Goal: Navigation & Orientation: Understand site structure

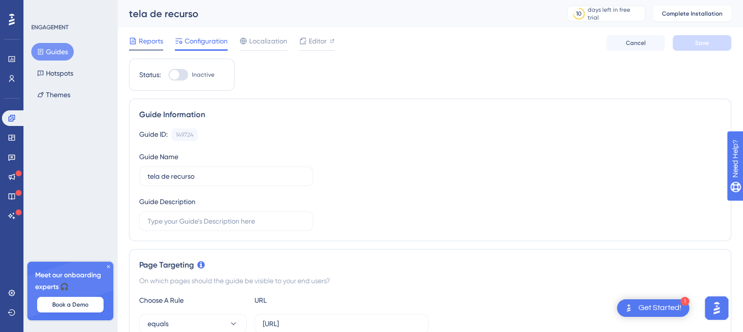
click at [159, 41] on span "Reports" at bounding box center [151, 41] width 24 height 12
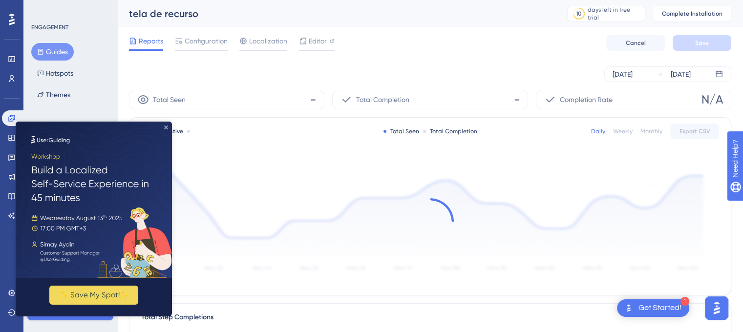
click at [165, 126] on icon "Close Preview" at bounding box center [166, 127] width 4 height 4
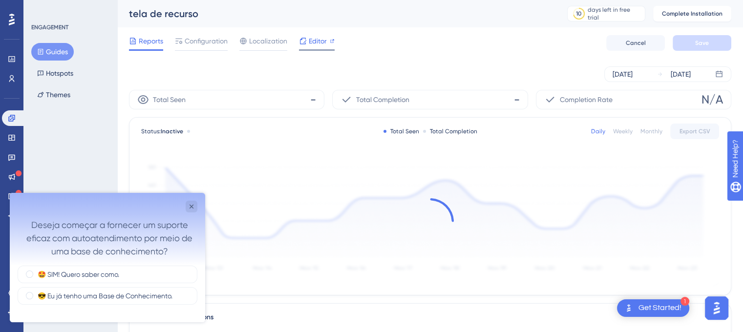
click at [305, 42] on icon at bounding box center [303, 41] width 8 height 8
click at [7, 78] on link at bounding box center [12, 79] width 20 height 16
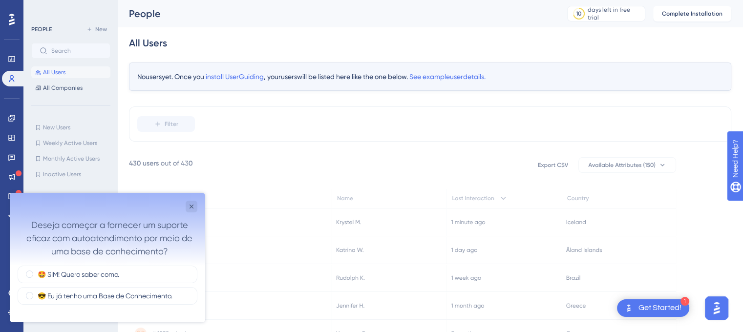
click at [187, 200] on div "Deseja começar a fornecer um suporte eficaz com autoatendimento por meio de uma…" at bounding box center [107, 229] width 195 height 73
click at [189, 201] on div "Close survey" at bounding box center [192, 207] width 12 height 12
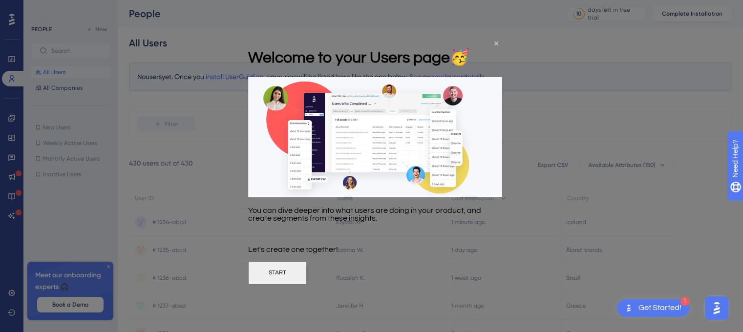
click at [307, 277] on button "START" at bounding box center [277, 272] width 59 height 23
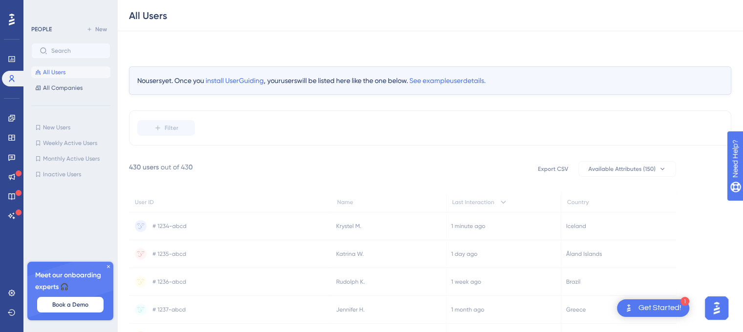
scroll to position [80, 0]
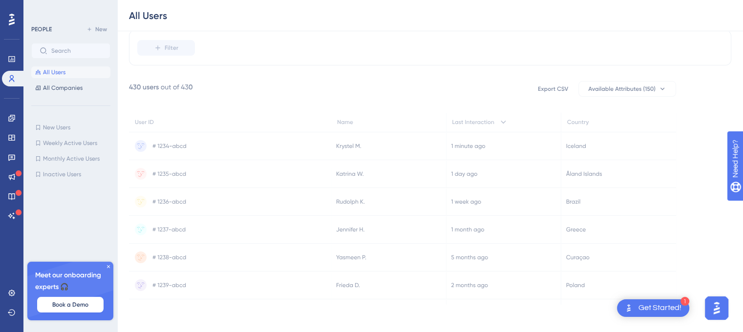
click at [653, 307] on div "Get Started!" at bounding box center [659, 308] width 43 height 11
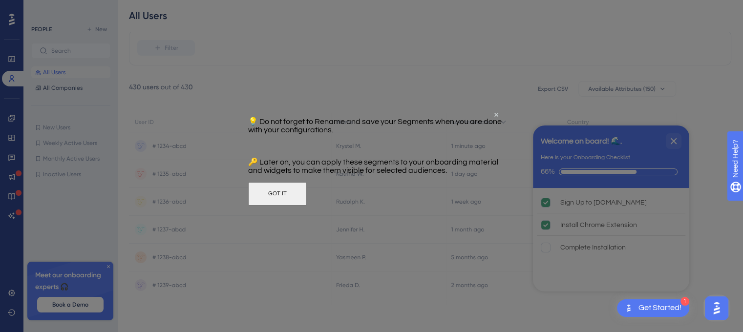
click at [307, 206] on button "GOT IT" at bounding box center [277, 193] width 59 height 23
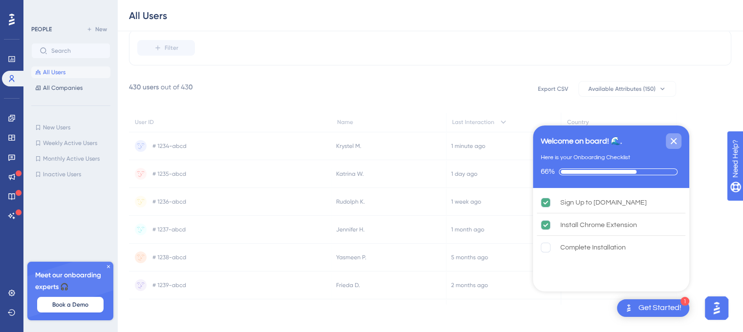
click at [676, 144] on icon "Close Checklist" at bounding box center [673, 141] width 12 height 12
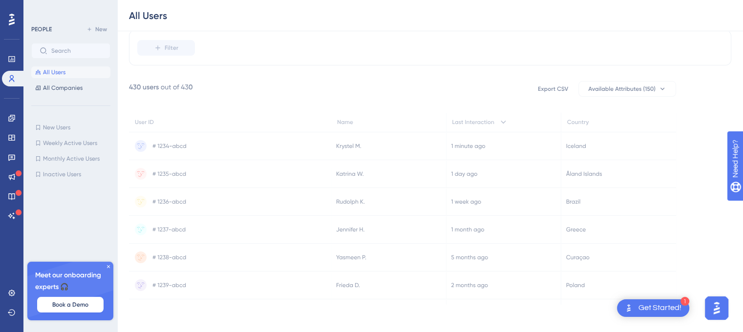
scroll to position [70, 0]
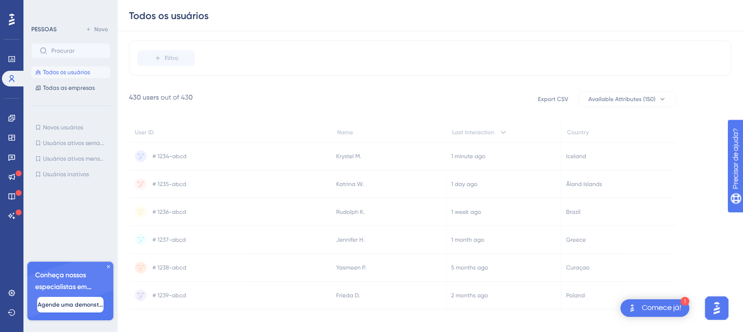
click at [665, 48] on div "Filtro" at bounding box center [430, 58] width 602 height 35
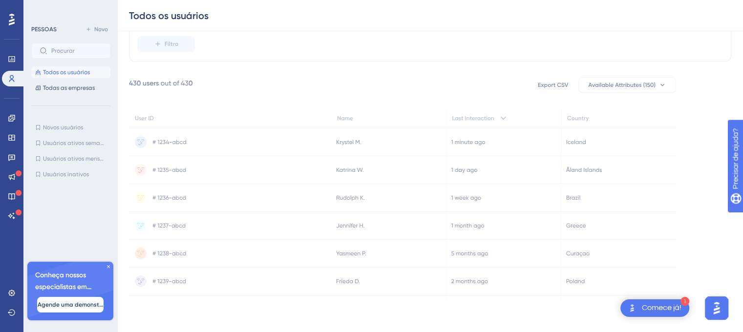
click at [107, 264] on icon at bounding box center [108, 267] width 6 height 6
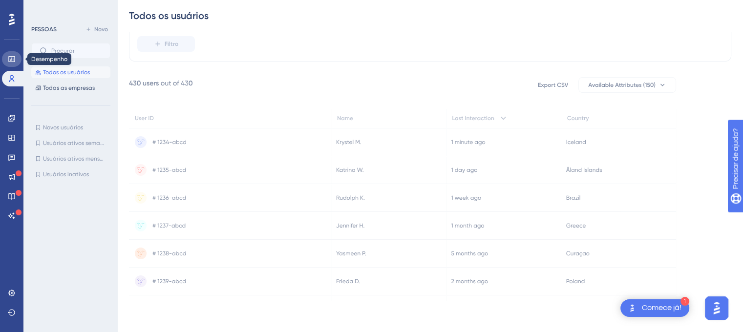
click at [11, 57] on icon at bounding box center [12, 59] width 8 height 8
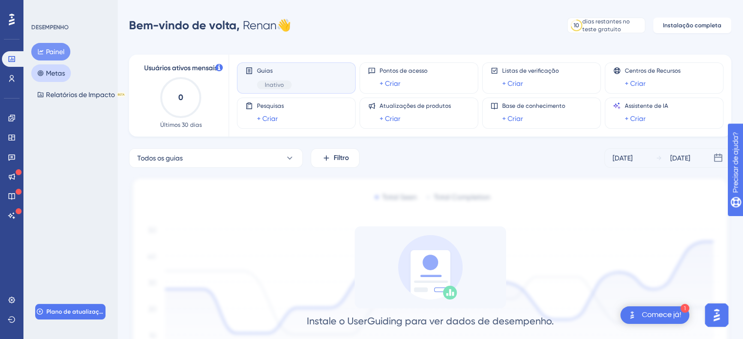
click at [39, 68] on button "Metas" at bounding box center [51, 73] width 40 height 18
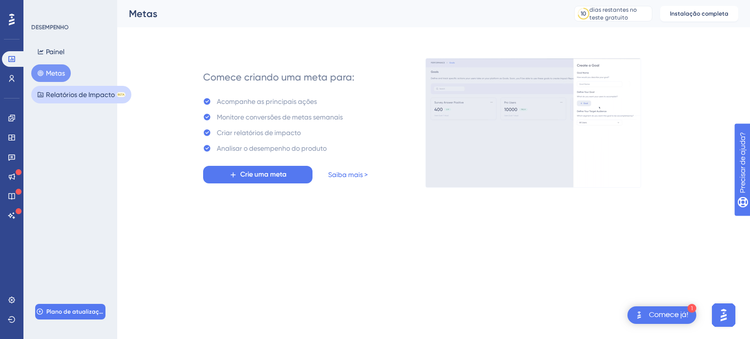
click at [76, 99] on font "Relatórios de Impacto" at bounding box center [80, 95] width 69 height 12
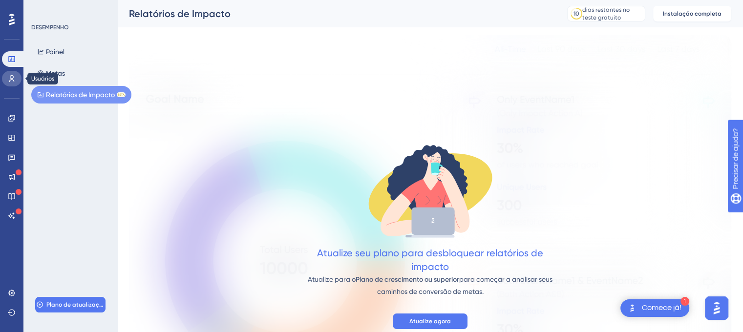
click at [19, 80] on link at bounding box center [12, 79] width 20 height 16
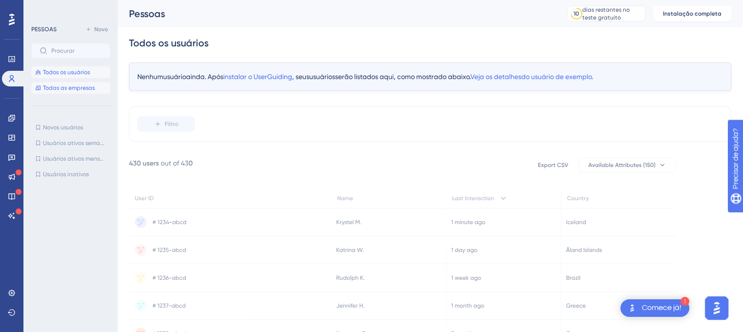
click at [58, 89] on font "Todas as empresas" at bounding box center [69, 87] width 52 height 7
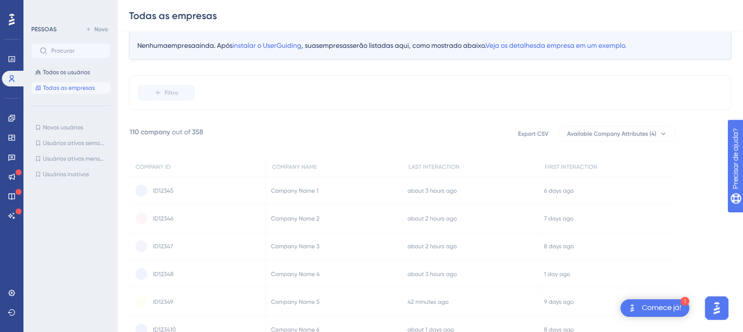
scroll to position [74, 0]
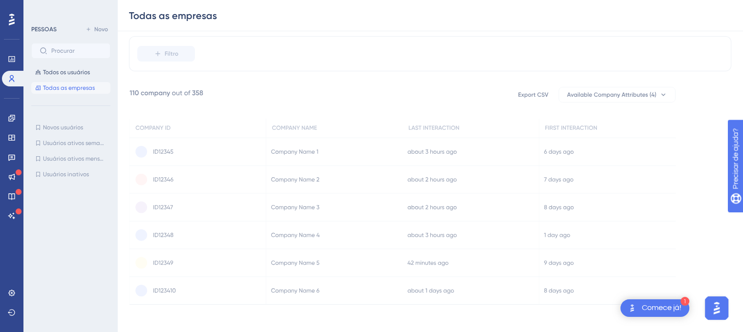
click at [658, 311] on font "Comece já!" at bounding box center [662, 308] width 40 height 8
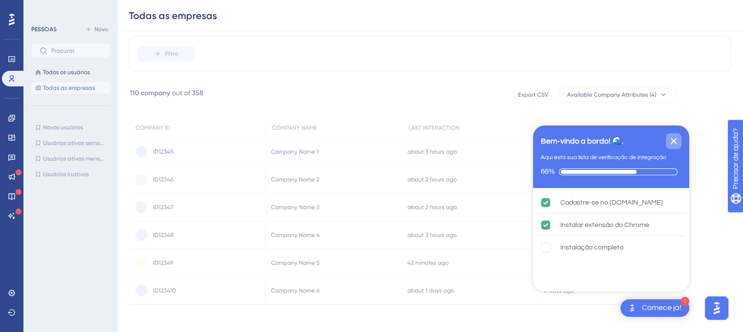
click at [674, 144] on icon "Fechar lista de verificação" at bounding box center [673, 141] width 12 height 12
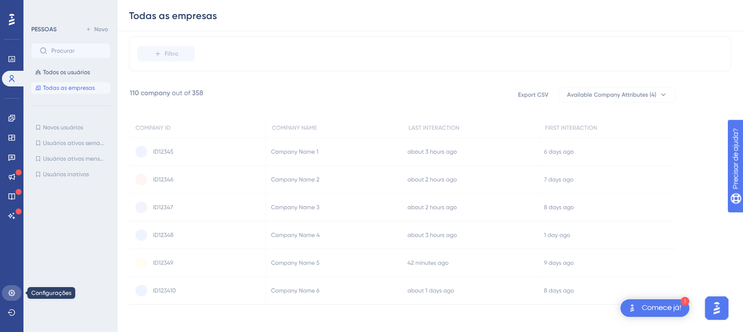
click at [5, 294] on link at bounding box center [12, 293] width 20 height 16
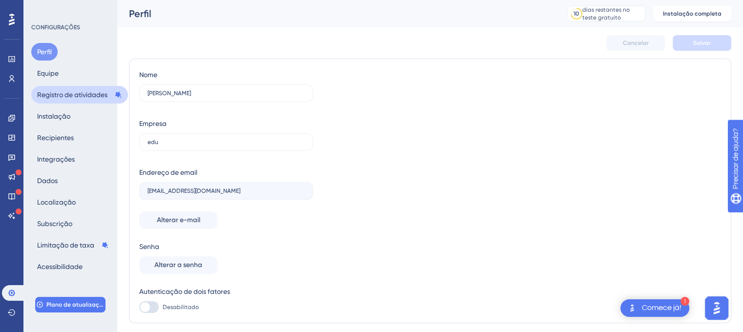
click at [86, 96] on font "Registro de atividades" at bounding box center [72, 95] width 70 height 8
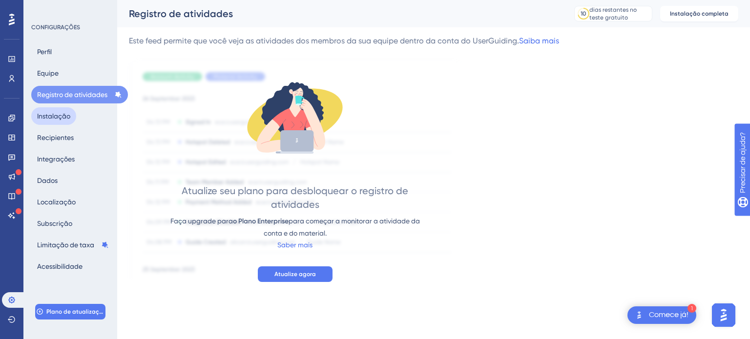
click at [67, 119] on font "Instalação" at bounding box center [53, 116] width 33 height 8
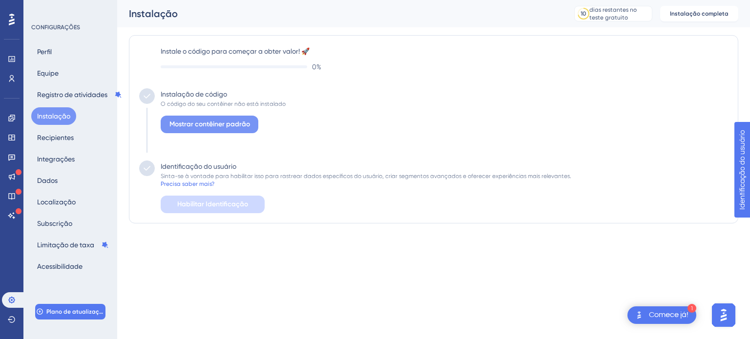
click at [193, 123] on font "Mostrar contêiner padrão" at bounding box center [209, 124] width 81 height 8
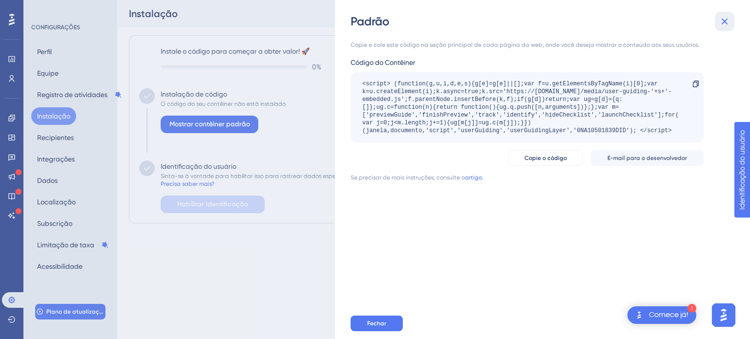
click at [724, 23] on icon at bounding box center [725, 22] width 12 height 12
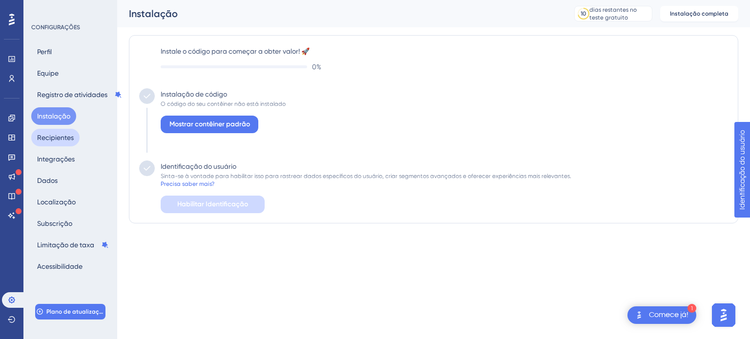
click at [58, 135] on font "Recipientes" at bounding box center [55, 138] width 37 height 8
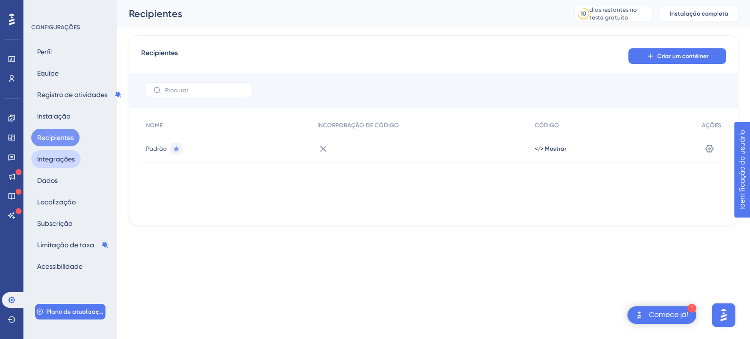
click at [64, 164] on font "Integrações" at bounding box center [56, 159] width 38 height 12
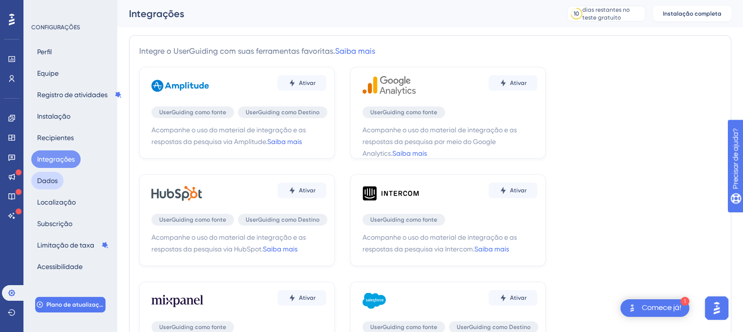
click at [53, 187] on button "Dados" at bounding box center [47, 181] width 32 height 18
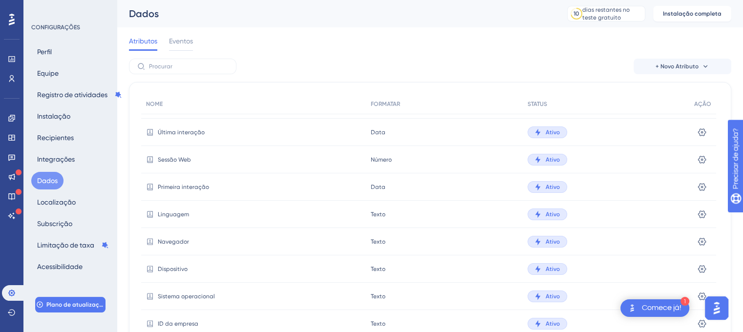
scroll to position [90, 0]
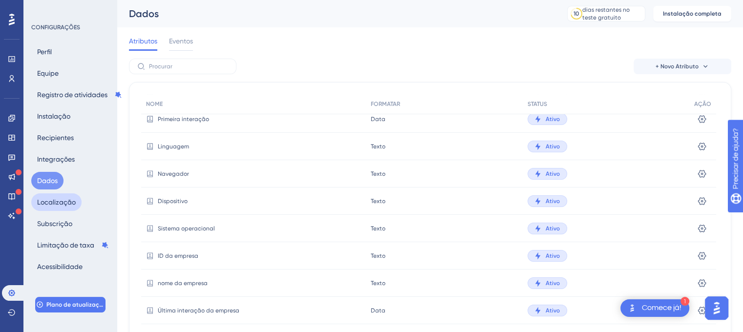
click at [71, 201] on font "Localização" at bounding box center [56, 202] width 39 height 8
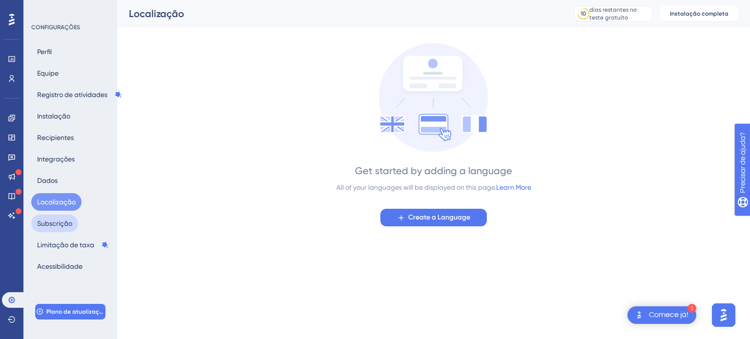
click at [68, 223] on font "Subscrição" at bounding box center [54, 224] width 35 height 8
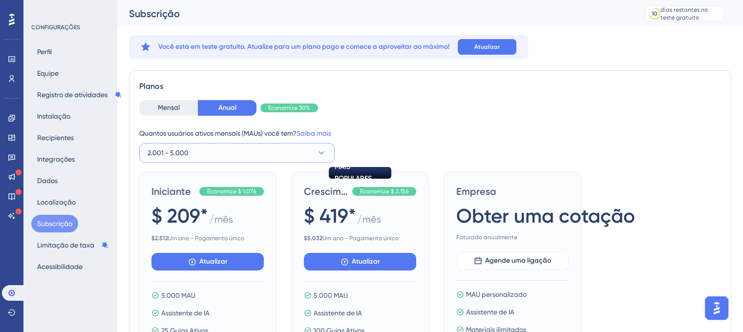
click at [312, 152] on button "2.001 - 5.000" at bounding box center [236, 153] width 195 height 20
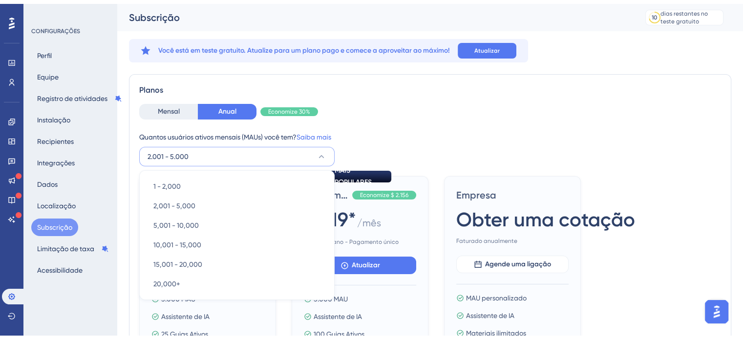
scroll to position [65, 0]
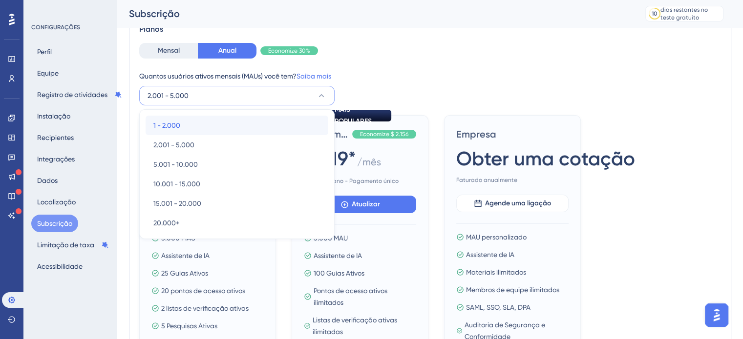
click at [227, 126] on div "1 - 2.000 1 - 2.000" at bounding box center [236, 126] width 167 height 20
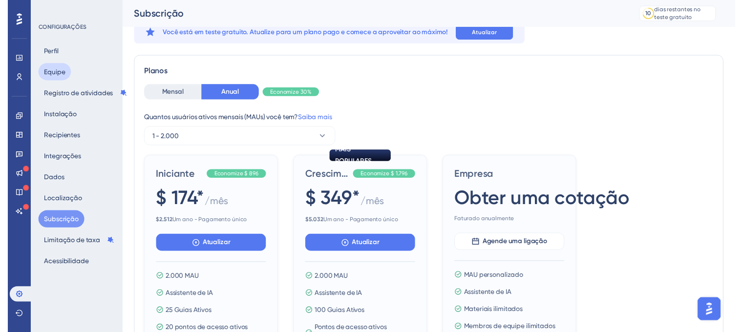
scroll to position [0, 0]
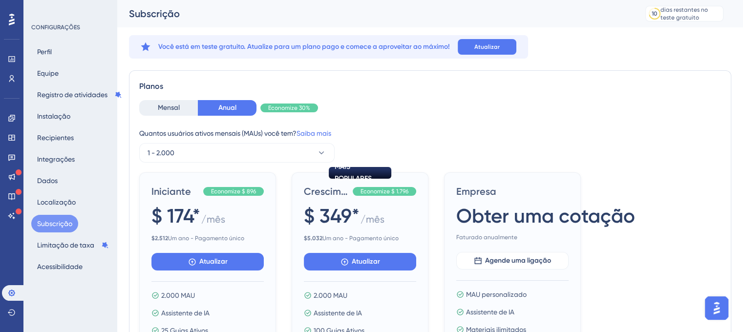
click at [10, 21] on icon at bounding box center [12, 20] width 6 height 12
click at [54, 50] on button "Perfil" at bounding box center [44, 52] width 26 height 18
